Goal: Information Seeking & Learning: Learn about a topic

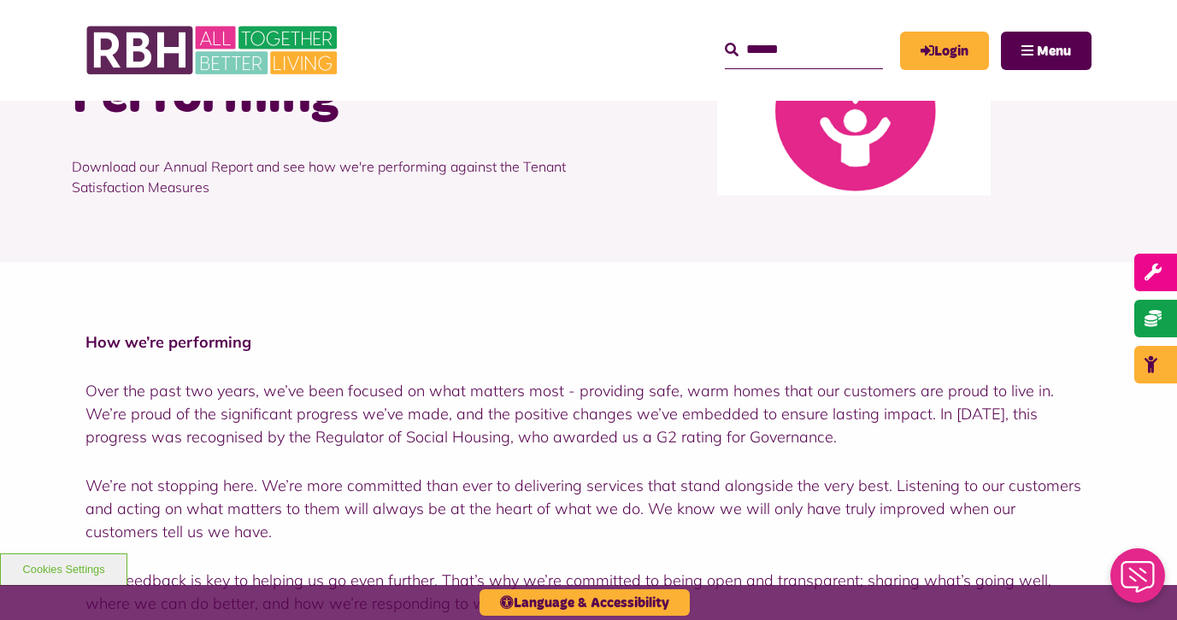
scroll to position [191, 0]
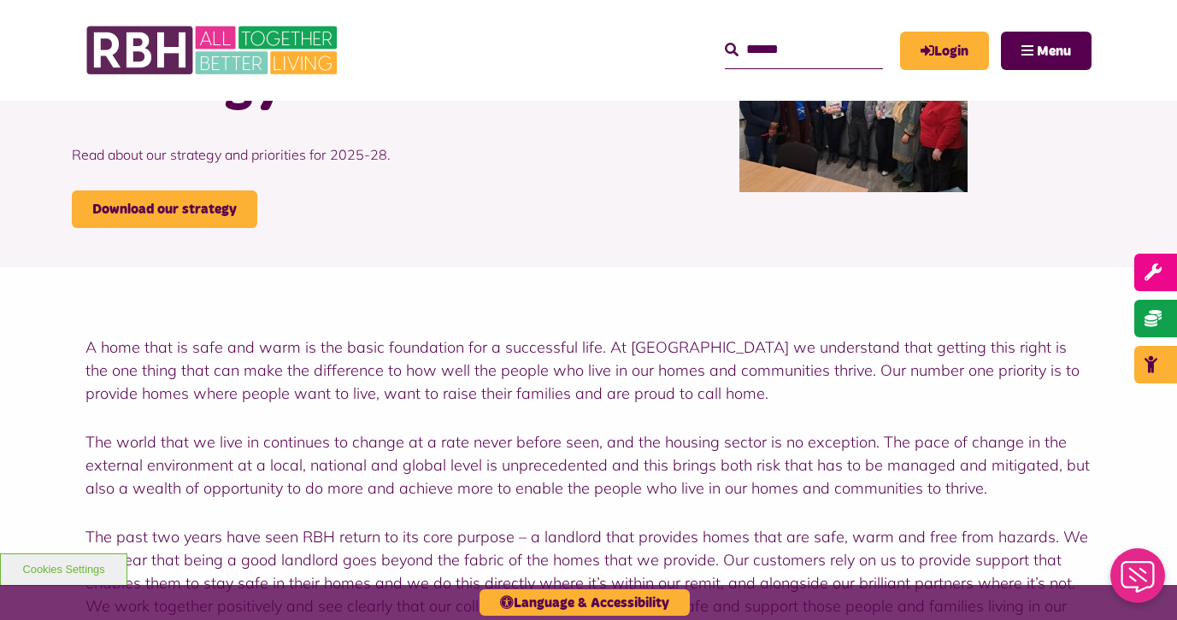
scroll to position [195, 0]
